Goal: Transaction & Acquisition: Obtain resource

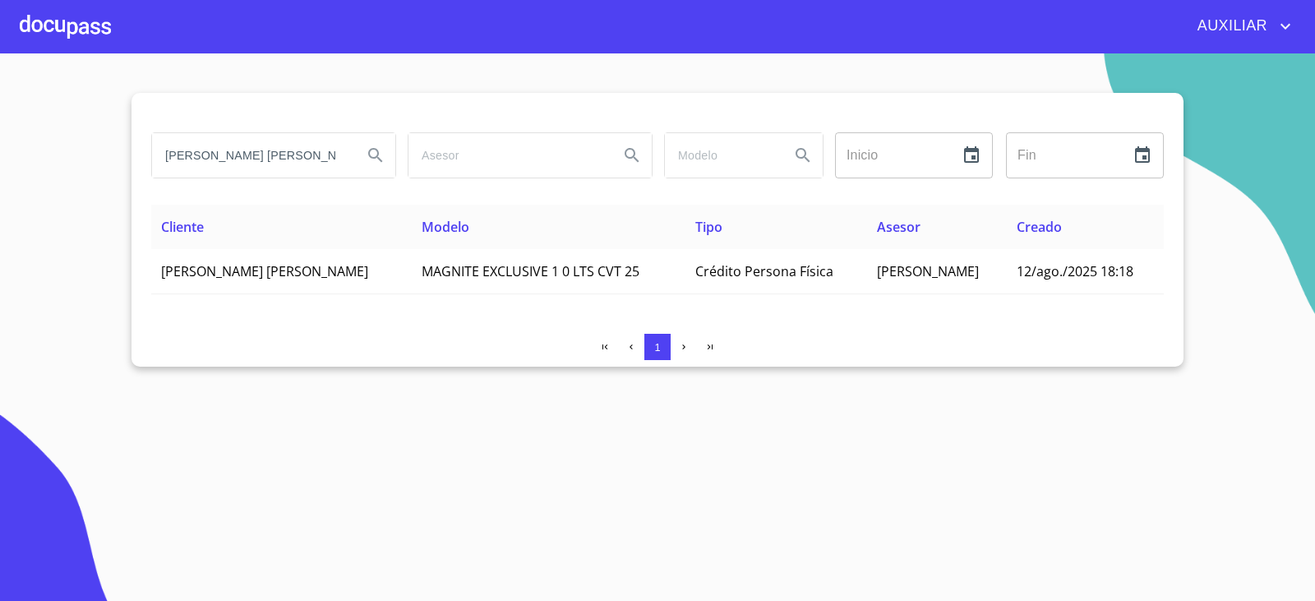
scroll to position [0, 49]
drag, startPoint x: 162, startPoint y: 155, endPoint x: 629, endPoint y: 330, distance: 499.2
click at [629, 330] on div "[PERSON_NAME] [PERSON_NAME] Inicio ​ Fin ​ Cliente Modelo Tipo Asesor Creado [P…" at bounding box center [657, 230] width 1052 height 274
type input "[PERSON_NAME]"
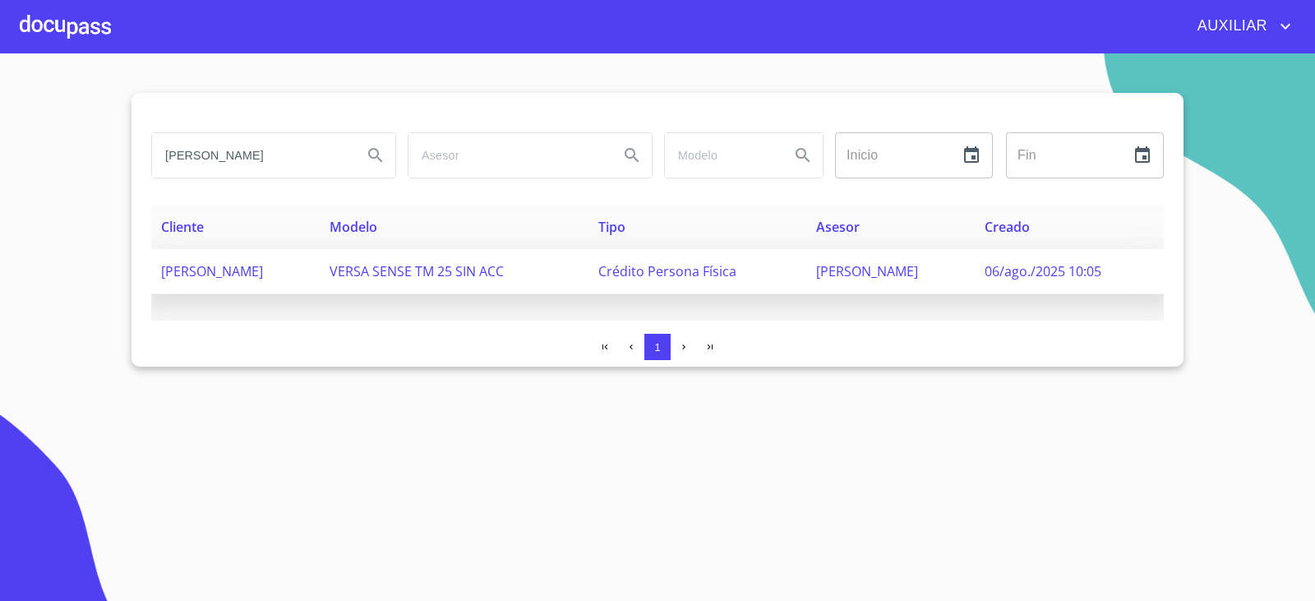
click at [320, 250] on td "[PERSON_NAME]" at bounding box center [235, 271] width 168 height 45
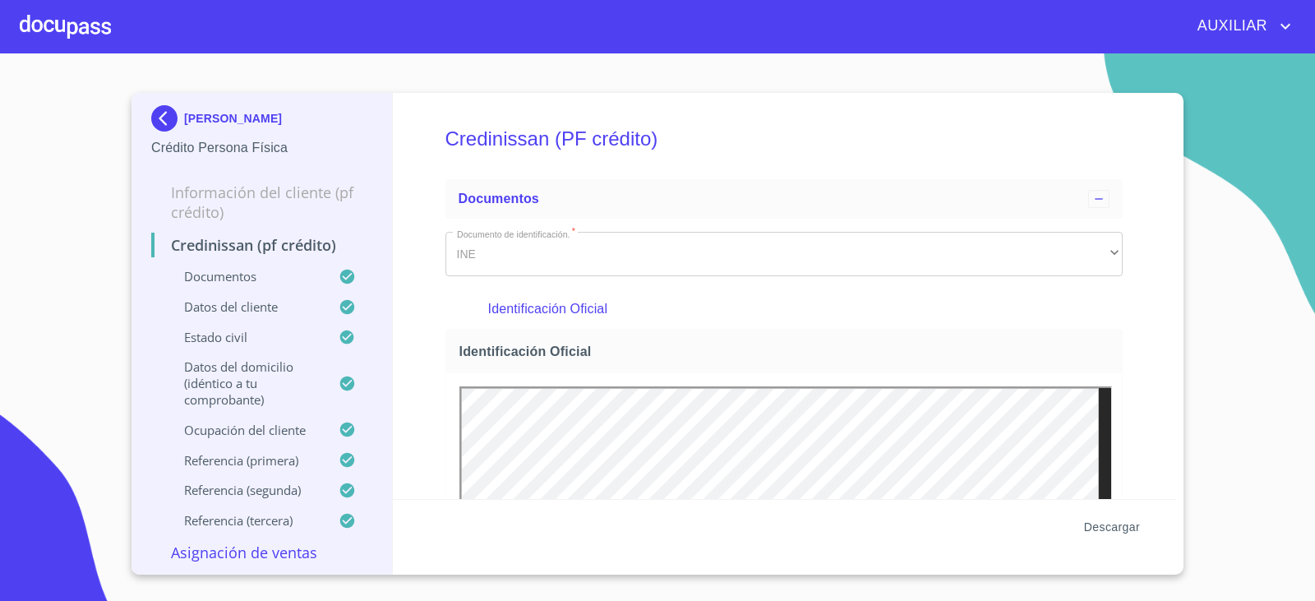
click at [1117, 517] on span "Descargar" at bounding box center [1112, 527] width 56 height 21
click at [154, 110] on img at bounding box center [167, 118] width 33 height 26
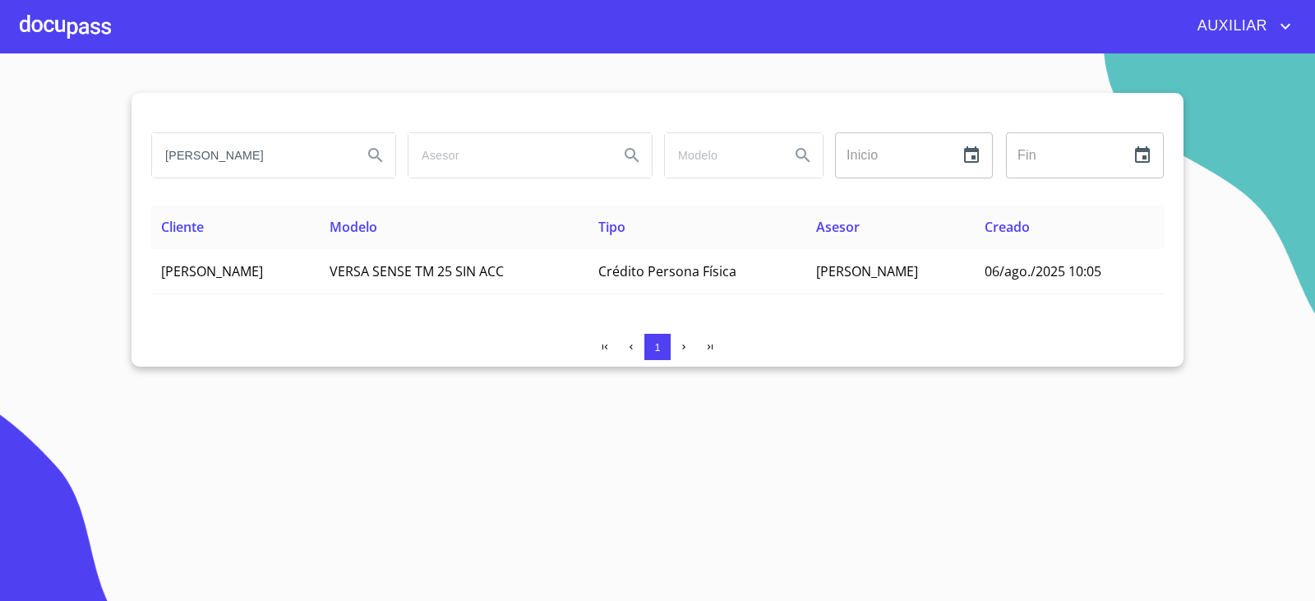
drag, startPoint x: 168, startPoint y: 159, endPoint x: 316, endPoint y: 173, distance: 148.6
click at [316, 173] on input "[PERSON_NAME]" at bounding box center [250, 155] width 197 height 44
click at [327, 173] on input "ADE" at bounding box center [250, 155] width 197 height 44
type input "A"
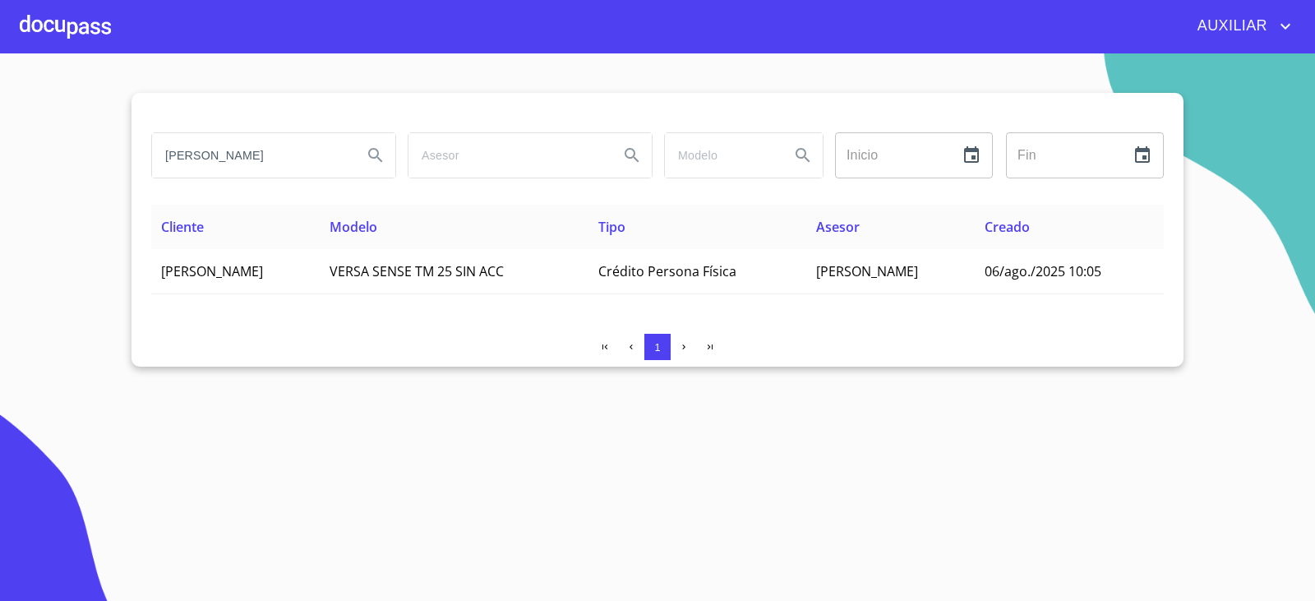
type input "[PERSON_NAME]"
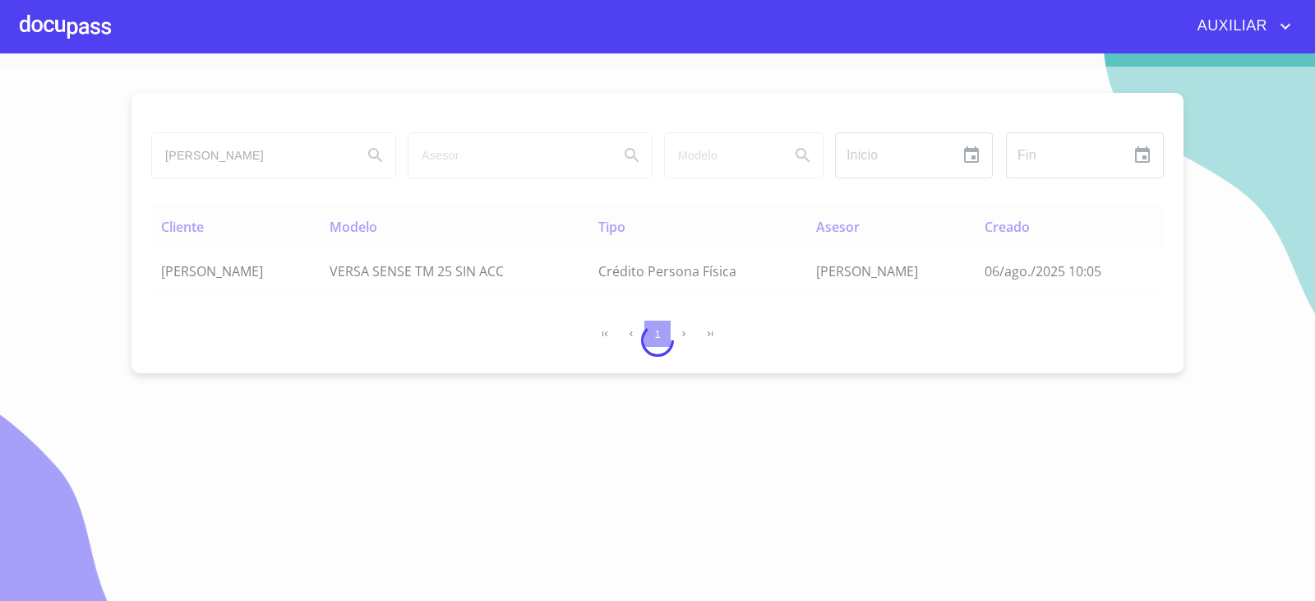
scroll to position [0, 0]
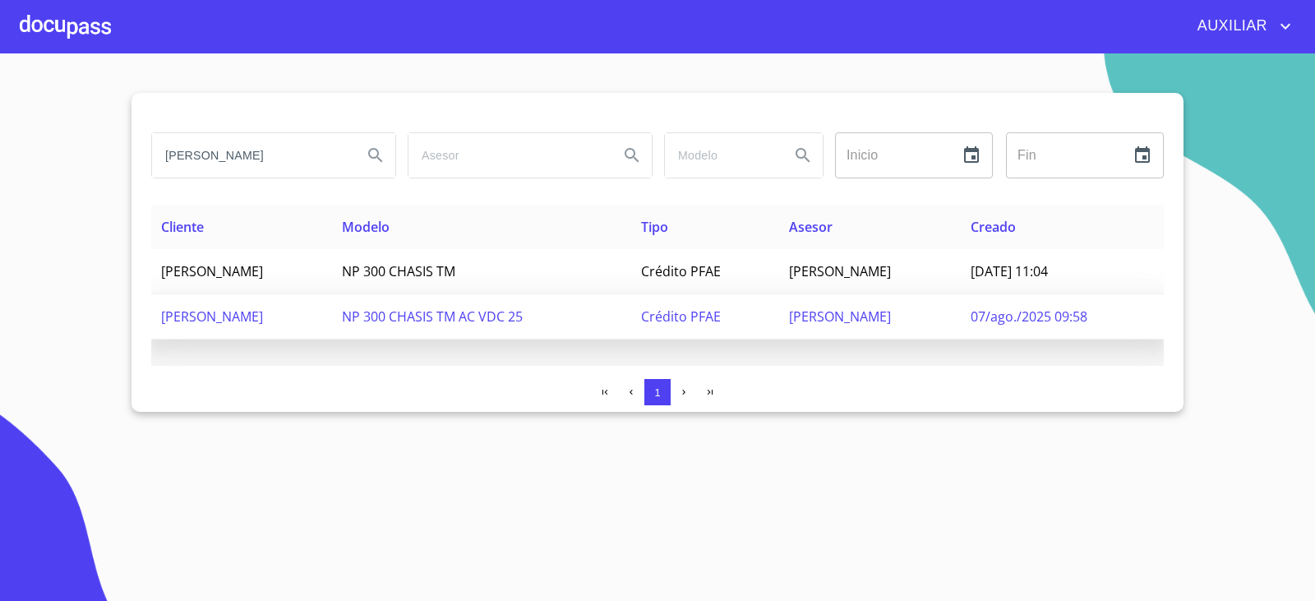
click at [263, 322] on span "[PERSON_NAME]" at bounding box center [212, 316] width 102 height 18
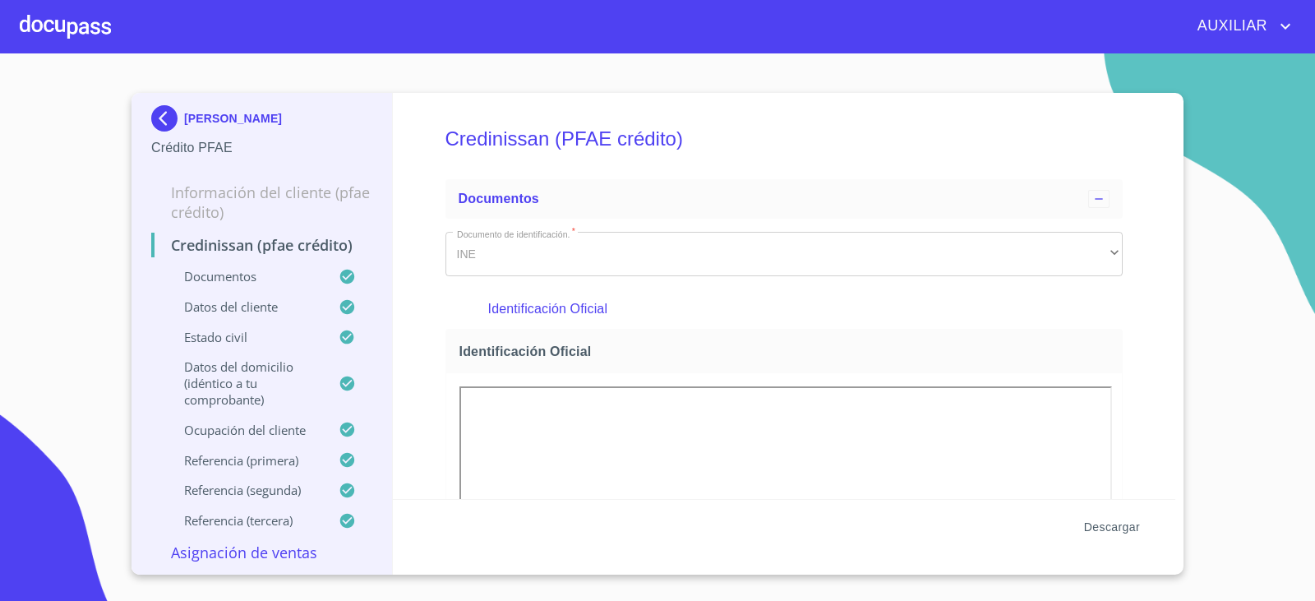
click at [1117, 528] on span "Descargar" at bounding box center [1112, 527] width 56 height 21
click at [165, 113] on img at bounding box center [167, 118] width 33 height 26
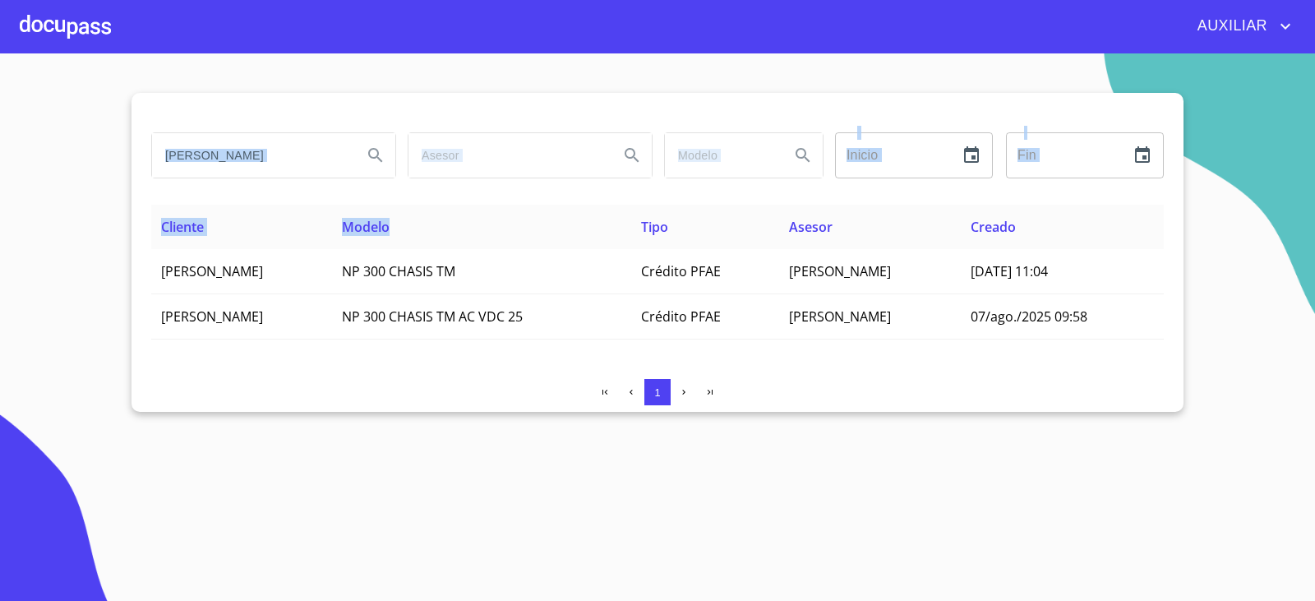
drag, startPoint x: 150, startPoint y: 159, endPoint x: 602, endPoint y: 242, distance: 459.5
click at [602, 242] on div "[PERSON_NAME] Inicio ​ Fin ​ Cliente Modelo Tipo Asesor Creado [PERSON_NAME] [P…" at bounding box center [657, 252] width 1052 height 319
click at [325, 171] on input "[PERSON_NAME]" at bounding box center [250, 155] width 197 height 44
drag, startPoint x: 159, startPoint y: 156, endPoint x: 339, endPoint y: 161, distance: 180.0
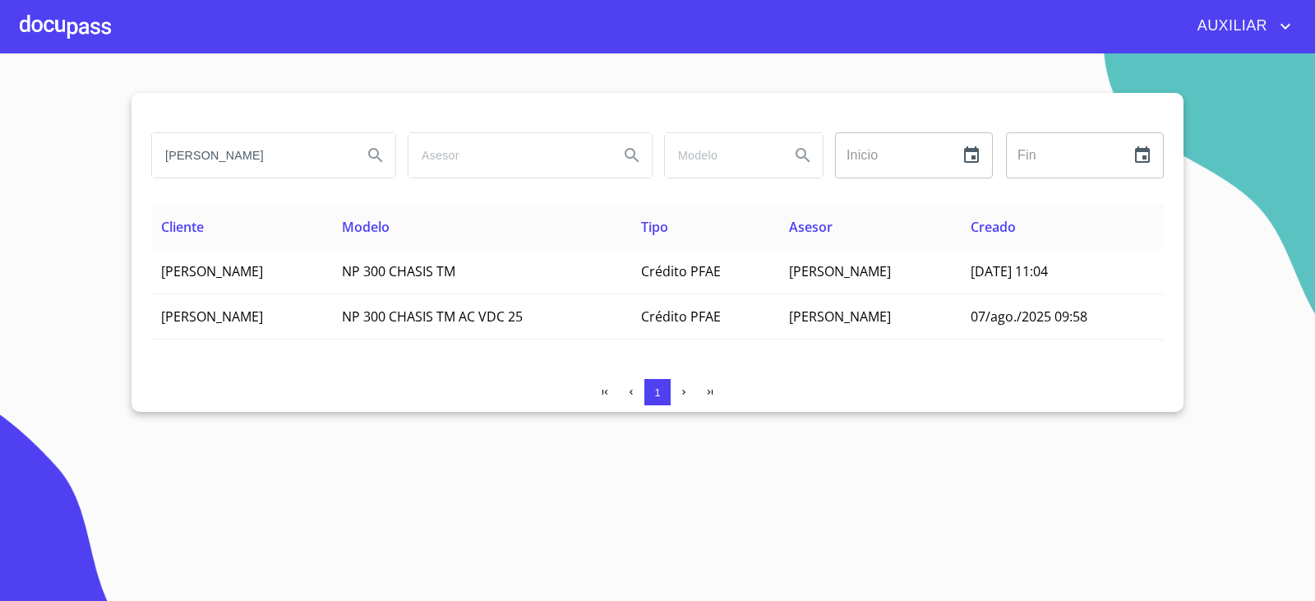
click at [339, 161] on input "[PERSON_NAME]" at bounding box center [250, 155] width 197 height 44
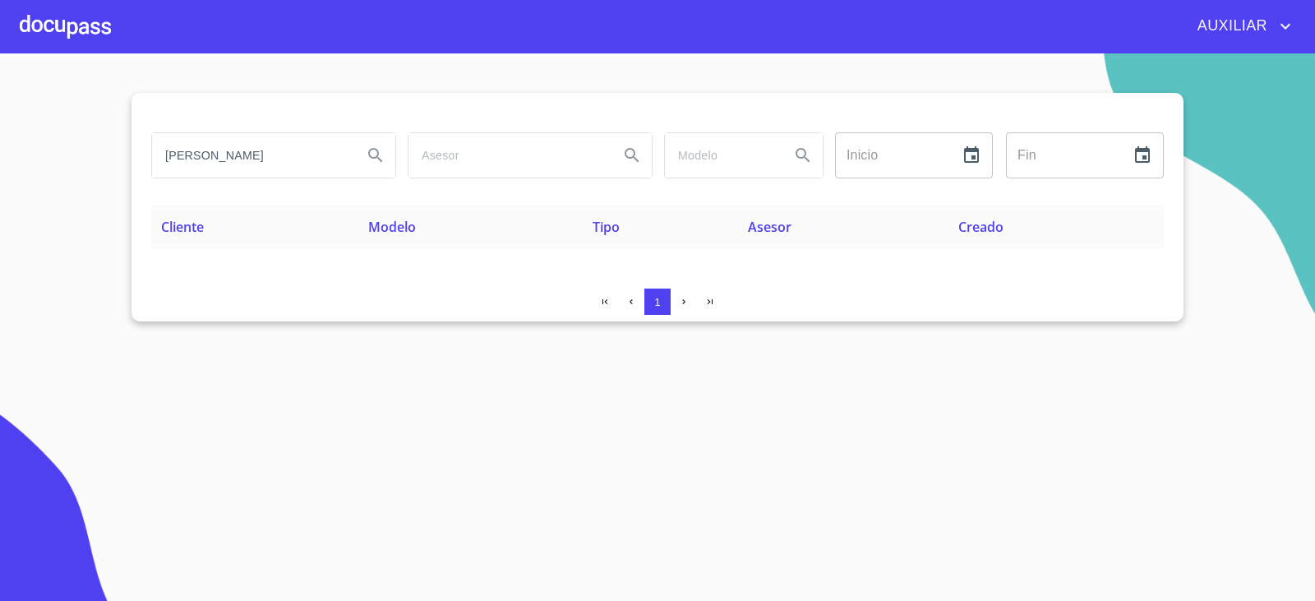
click at [342, 163] on input "[PERSON_NAME]" at bounding box center [250, 155] width 197 height 44
type input "[PERSON_NAME] [PERSON_NAME]"
click at [273, 170] on input "[PERSON_NAME] [PERSON_NAME]" at bounding box center [250, 155] width 197 height 44
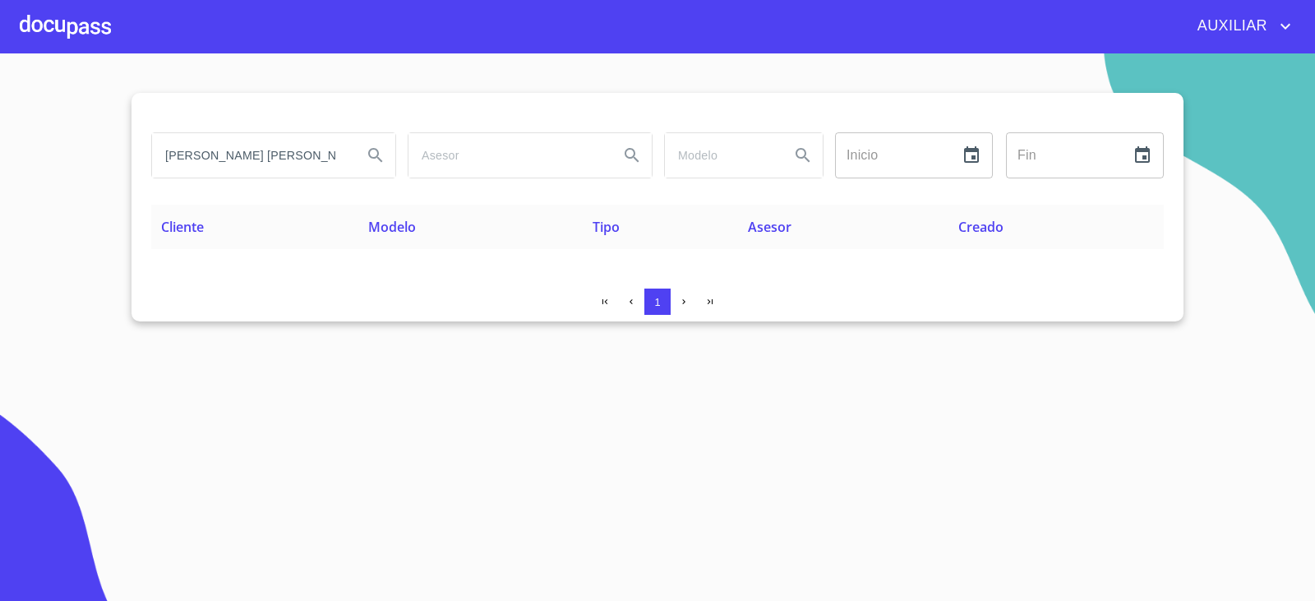
click at [259, 154] on input "[PERSON_NAME] [PERSON_NAME]" at bounding box center [250, 155] width 197 height 44
drag, startPoint x: 161, startPoint y: 158, endPoint x: 607, endPoint y: 227, distance: 451.5
click at [607, 227] on div "[PERSON_NAME] [PERSON_NAME] Inicio ​ Fin ​ Cliente Modelo Tipo Asesor Creado 1" at bounding box center [657, 207] width 1052 height 228
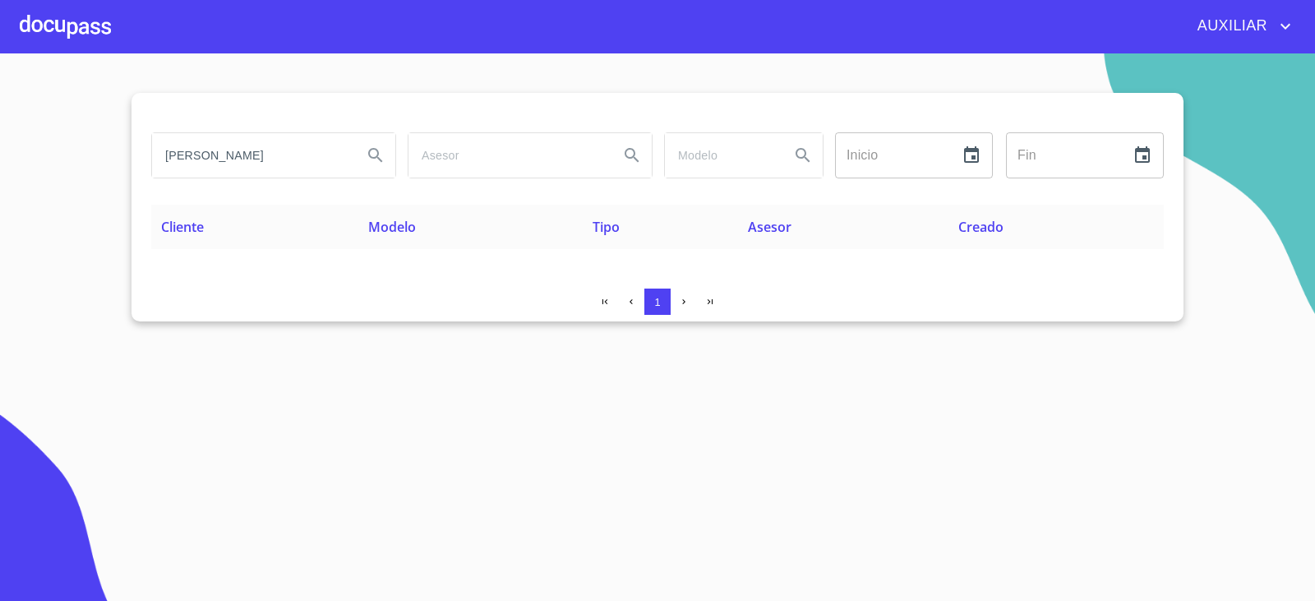
type input "[PERSON_NAME]"
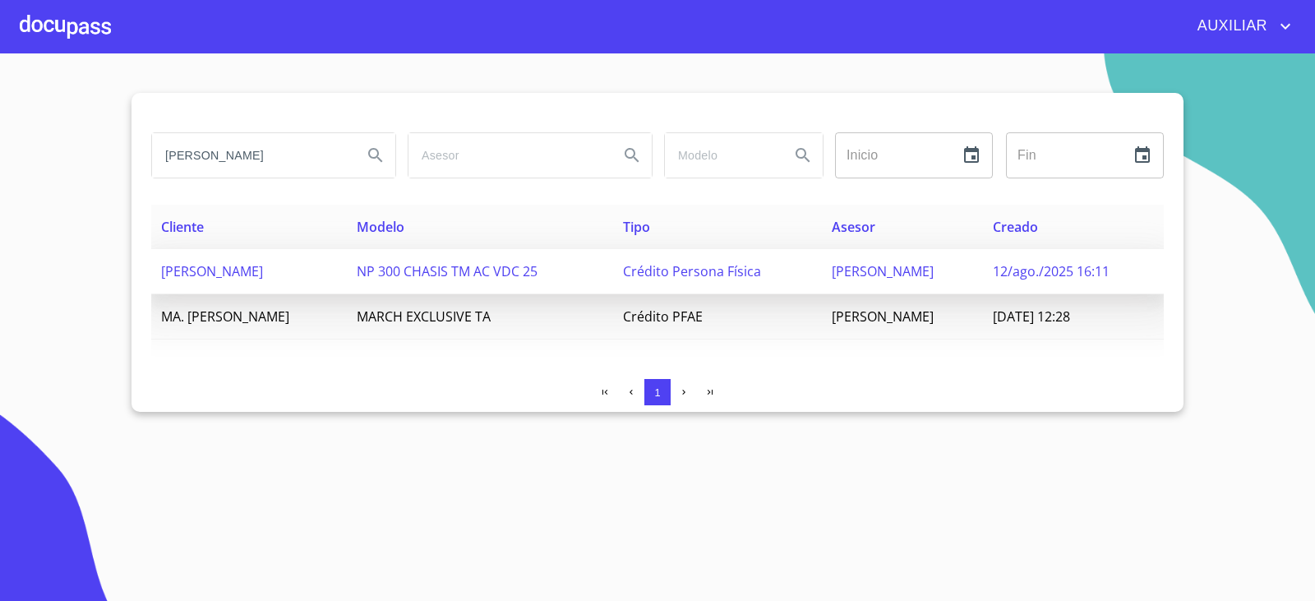
click at [263, 265] on span "[PERSON_NAME]" at bounding box center [212, 271] width 102 height 18
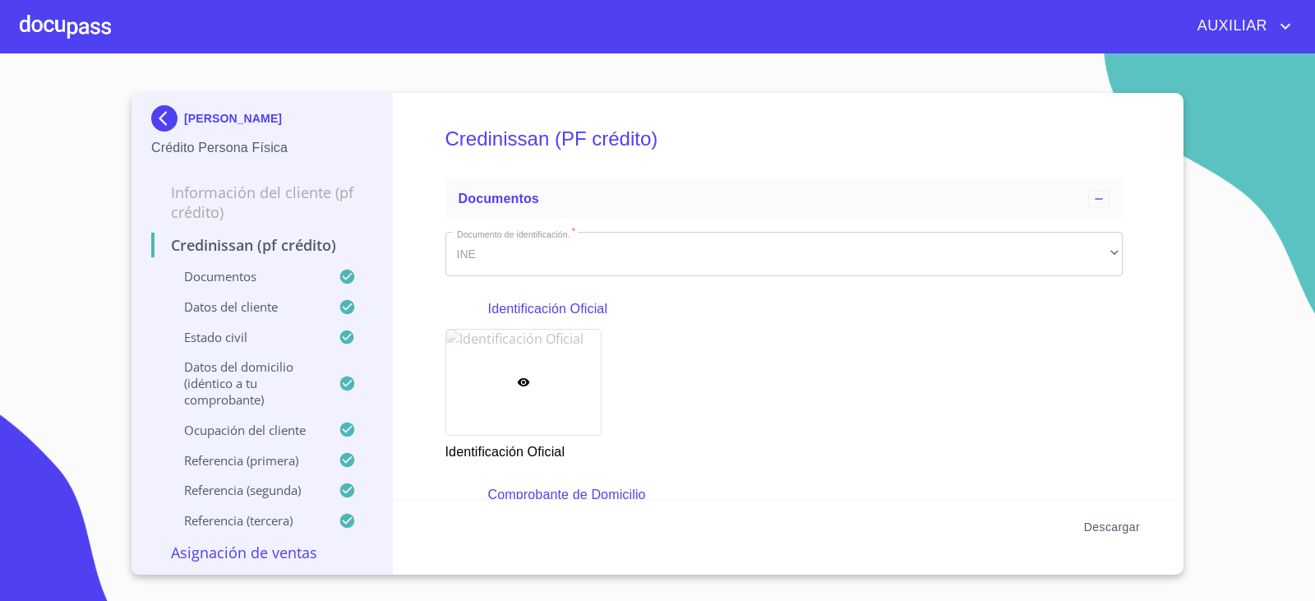
click at [1094, 528] on span "Descargar" at bounding box center [1112, 527] width 56 height 21
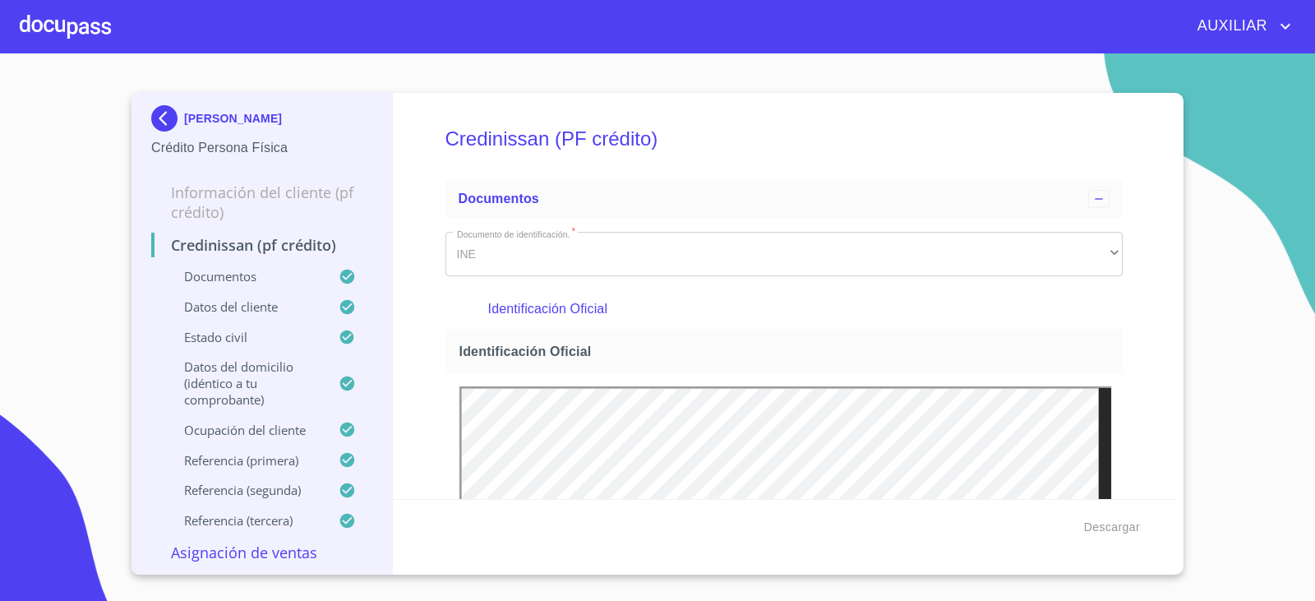
click at [168, 107] on img at bounding box center [167, 118] width 33 height 26
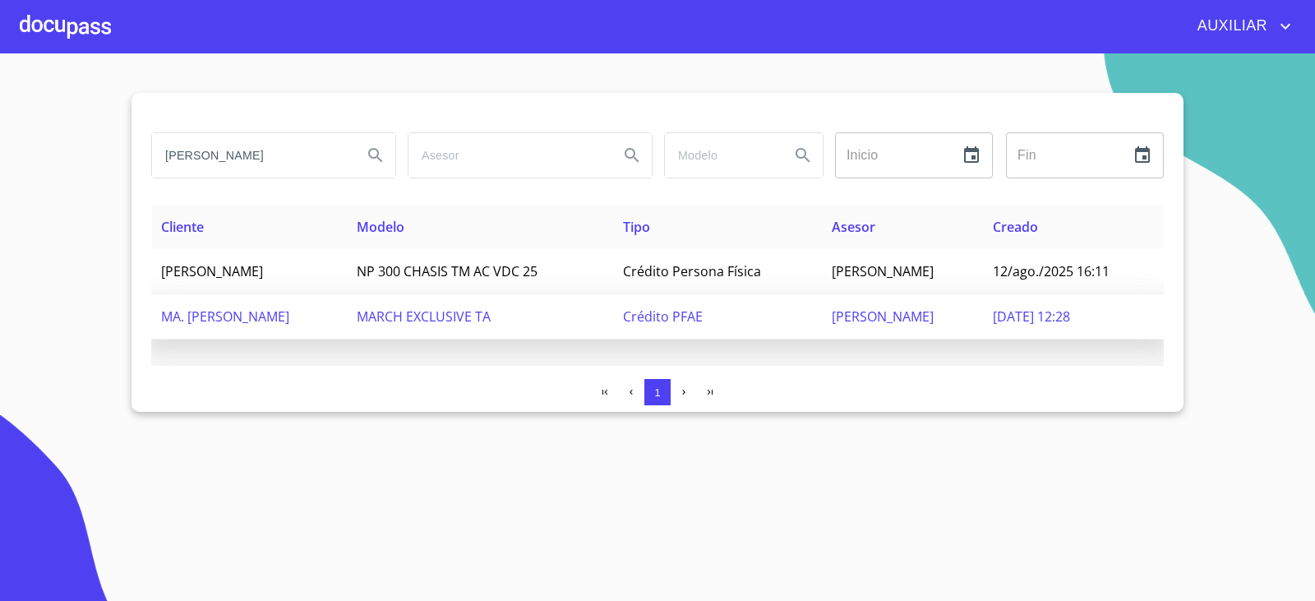
scroll to position [0, 1]
drag, startPoint x: 167, startPoint y: 154, endPoint x: 621, endPoint y: 323, distance: 484.6
click at [621, 323] on div "[PERSON_NAME] Inicio ​ Fin ​ Cliente Modelo Tipo Asesor Creado [PERSON_NAME] [P…" at bounding box center [657, 252] width 1052 height 319
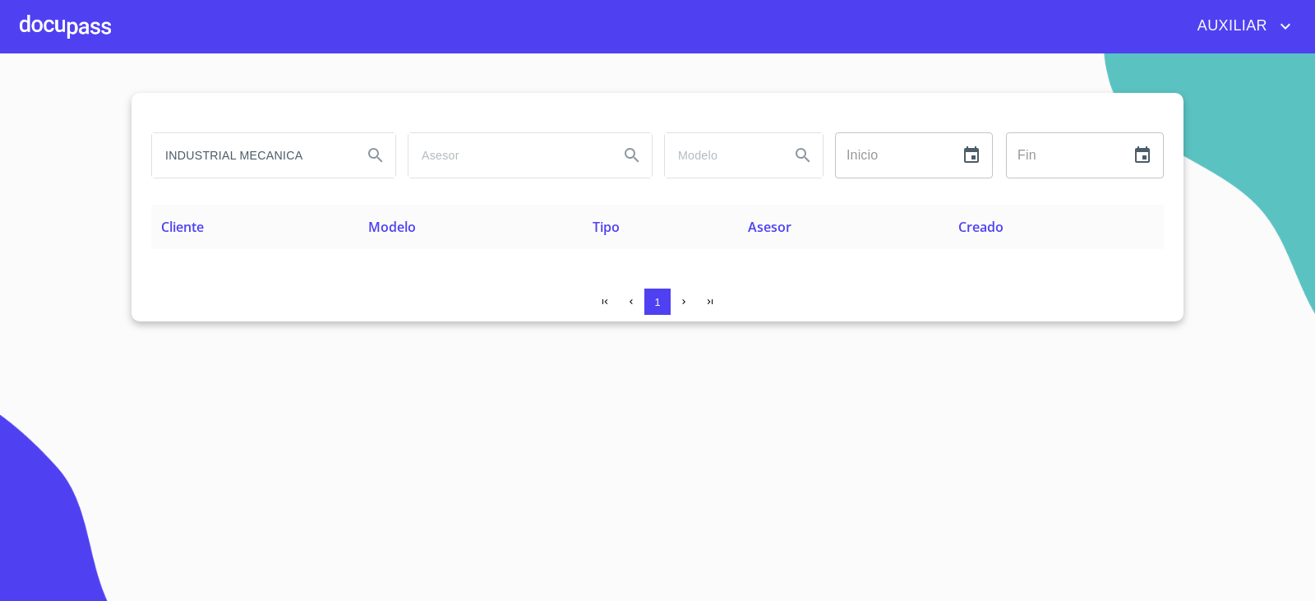
click at [234, 152] on input "INDUSTRIAL MECANICA" at bounding box center [250, 155] width 197 height 44
click at [301, 156] on input "INDUSTRIA MECANICA" at bounding box center [250, 155] width 197 height 44
click at [308, 151] on input "INDUSTRIA MECANICA" at bounding box center [250, 155] width 197 height 44
type input "INDUSTRIA QUIMICA"
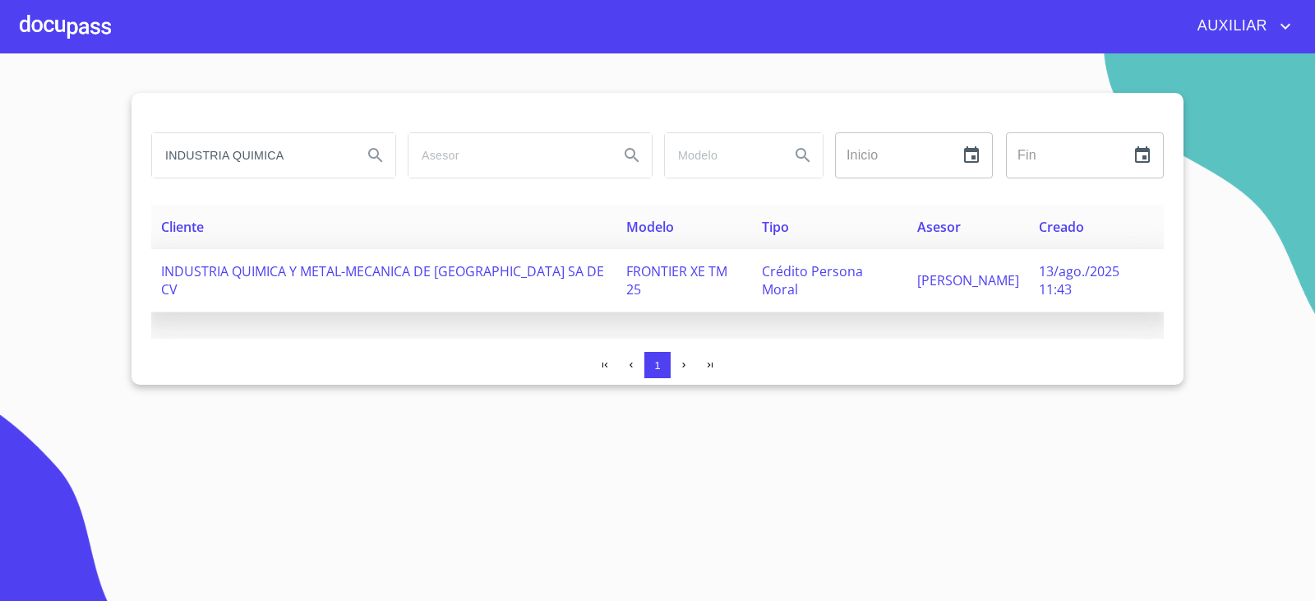
click at [366, 280] on td "INDUSTRIA QUIMICA Y METAL-MECANICA DE [GEOGRAPHIC_DATA] SA DE CV" at bounding box center [383, 280] width 465 height 63
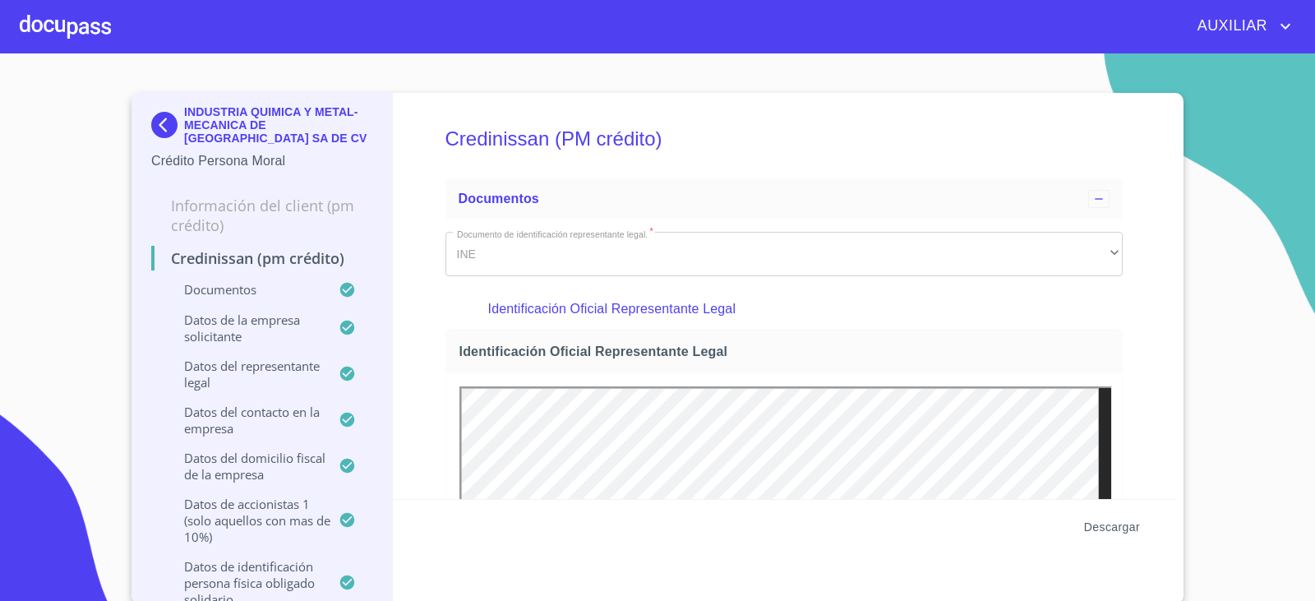
click at [1124, 530] on span "Descargar" at bounding box center [1112, 527] width 56 height 21
